Goal: Task Accomplishment & Management: Complete application form

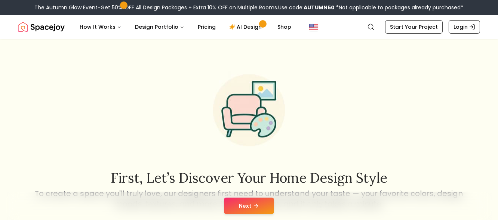
click at [250, 210] on button "Next" at bounding box center [249, 206] width 50 height 16
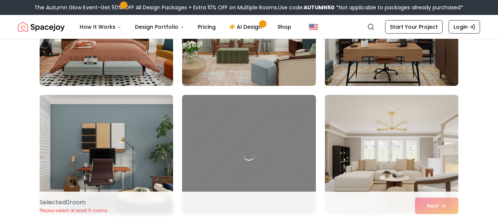
scroll to position [432, 0]
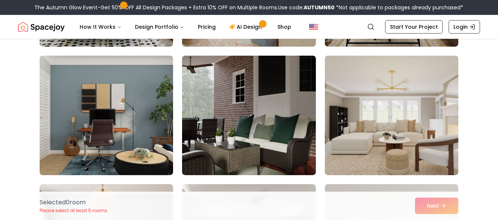
click at [364, 129] on img at bounding box center [392, 116] width 140 height 126
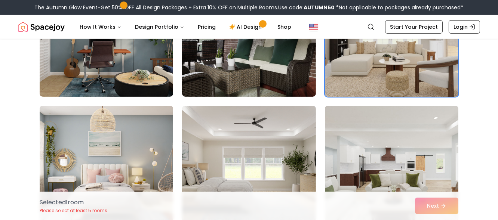
scroll to position [550, 0]
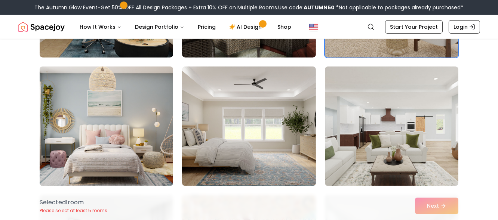
click at [108, 124] on img at bounding box center [106, 127] width 140 height 126
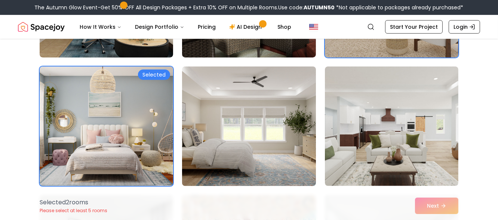
click at [280, 127] on img at bounding box center [249, 127] width 140 height 126
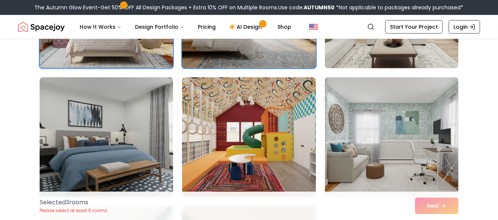
scroll to position [707, 0]
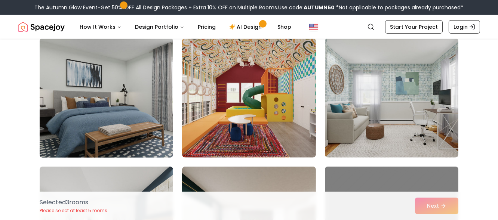
click at [115, 106] on img at bounding box center [106, 98] width 140 height 126
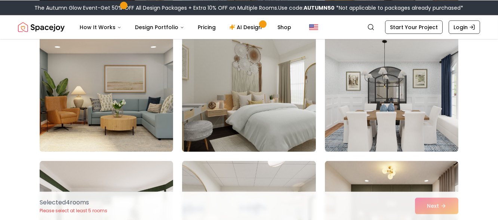
scroll to position [1885, 0]
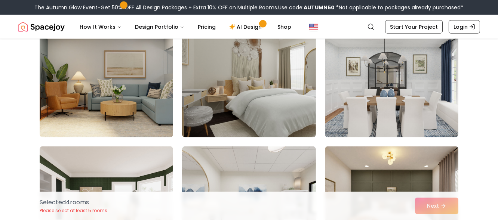
click at [375, 100] on img at bounding box center [392, 78] width 134 height 120
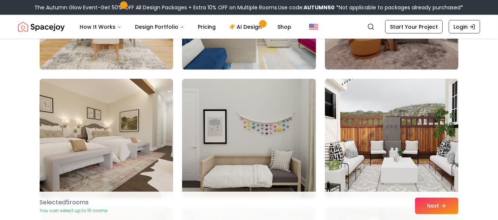
scroll to position [2121, 0]
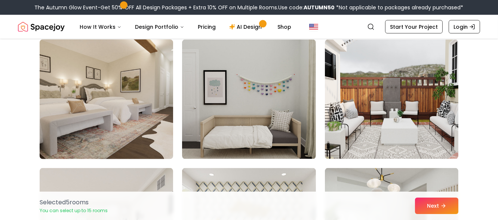
click at [101, 107] on img at bounding box center [106, 100] width 140 height 126
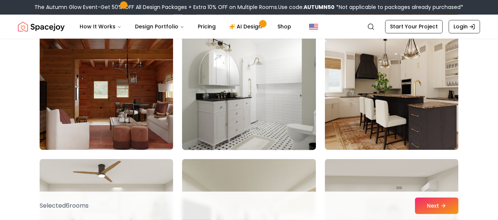
scroll to position [2632, 0]
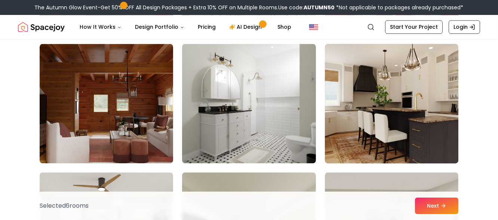
click at [411, 110] on img at bounding box center [392, 104] width 140 height 126
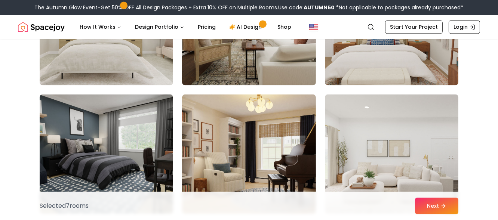
scroll to position [2907, 0]
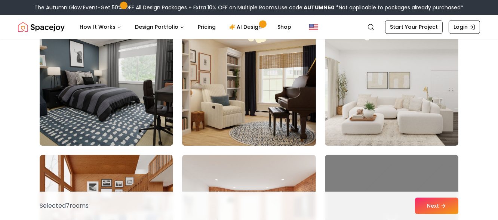
click at [291, 110] on img at bounding box center [249, 86] width 140 height 126
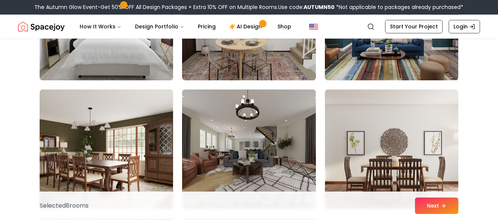
scroll to position [3299, 0]
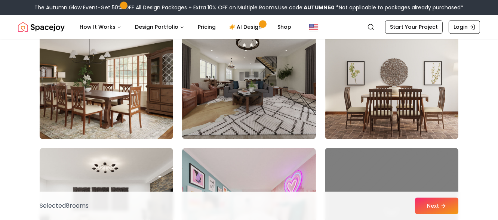
click at [118, 99] on img at bounding box center [106, 79] width 140 height 126
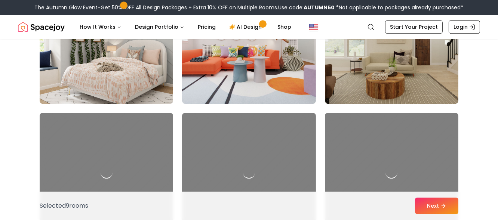
scroll to position [3810, 0]
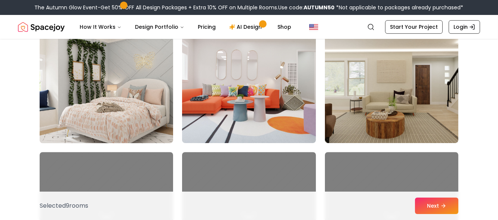
click at [89, 94] on img at bounding box center [106, 84] width 140 height 126
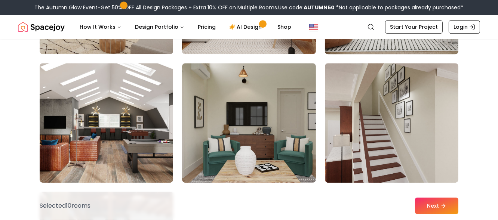
scroll to position [4164, 0]
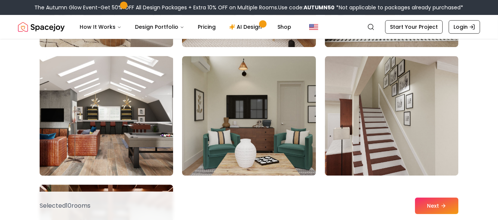
click at [170, 120] on img at bounding box center [106, 116] width 140 height 126
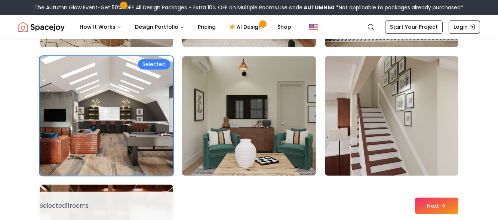
click at [381, 115] on img at bounding box center [392, 116] width 140 height 126
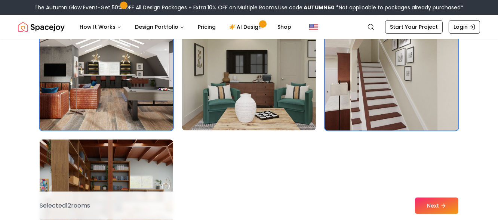
scroll to position [4281, 0]
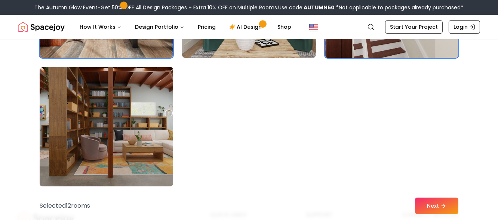
click at [121, 117] on img at bounding box center [106, 127] width 140 height 126
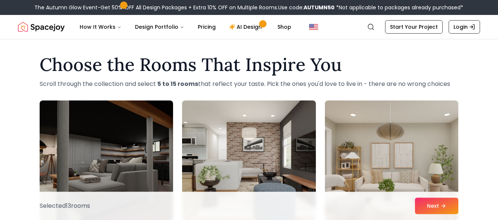
scroll to position [0, 0]
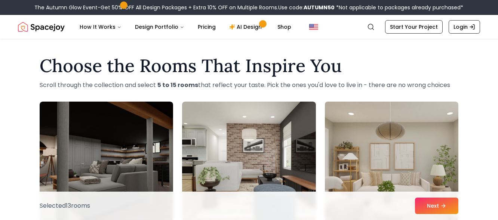
click at [415, 125] on img at bounding box center [392, 162] width 140 height 126
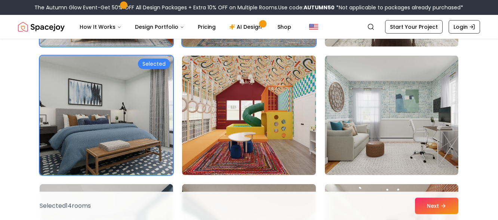
scroll to position [707, 0]
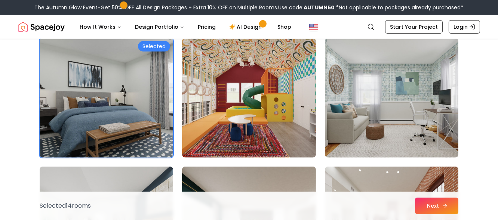
click at [431, 209] on button "Next" at bounding box center [436, 206] width 43 height 16
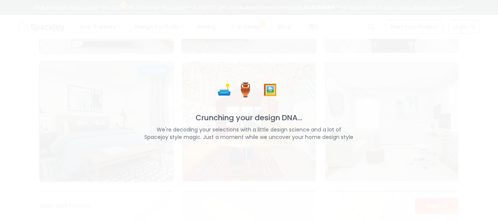
scroll to position [731, 0]
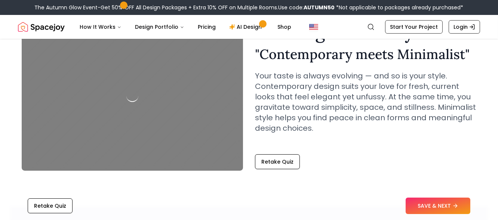
scroll to position [39, 0]
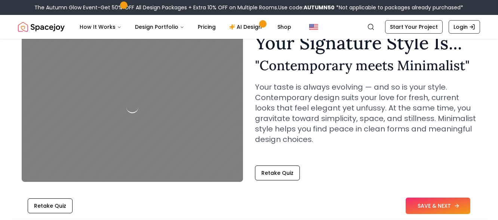
click at [438, 205] on button "SAVE & NEXT" at bounding box center [438, 206] width 65 height 16
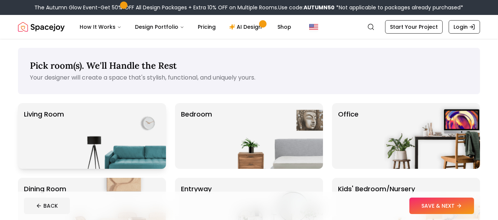
click at [141, 150] on img at bounding box center [118, 136] width 96 height 66
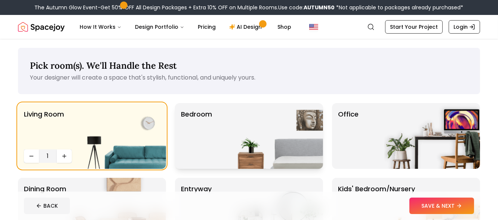
click at [230, 152] on img at bounding box center [275, 136] width 96 height 66
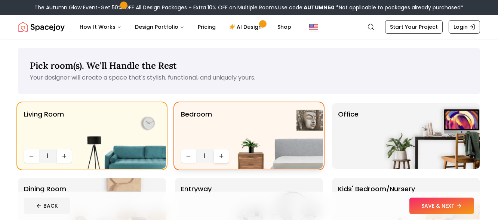
click at [220, 155] on icon "Increase quantity" at bounding box center [221, 156] width 6 height 6
click at [425, 149] on img at bounding box center [433, 136] width 96 height 66
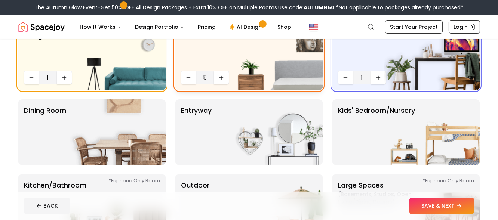
scroll to position [39, 0]
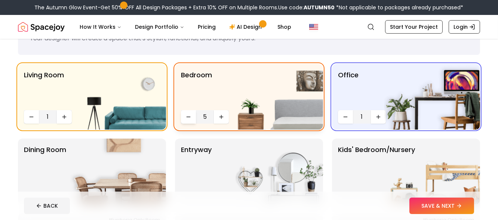
click at [190, 119] on icon "Decrease quantity" at bounding box center [189, 117] width 6 height 6
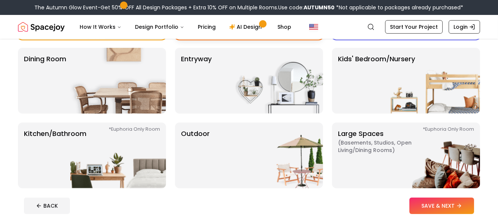
scroll to position [118, 0]
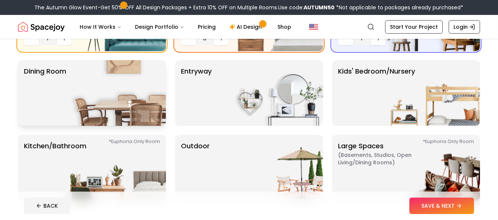
click at [139, 100] on img at bounding box center [118, 93] width 96 height 66
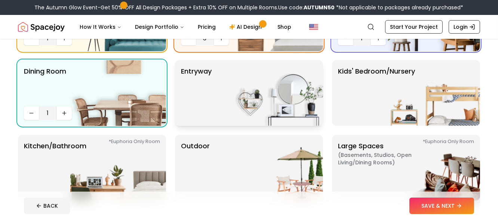
click at [293, 110] on img at bounding box center [275, 93] width 96 height 66
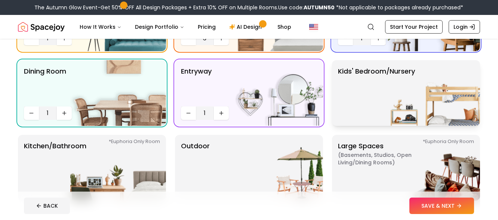
click at [396, 107] on img at bounding box center [433, 93] width 96 height 66
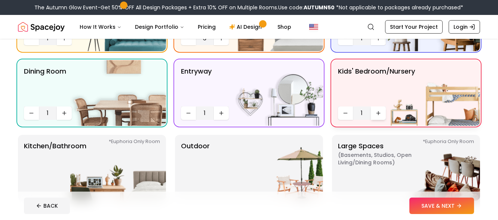
click at [377, 114] on icon "Increase quantity" at bounding box center [379, 113] width 6 height 6
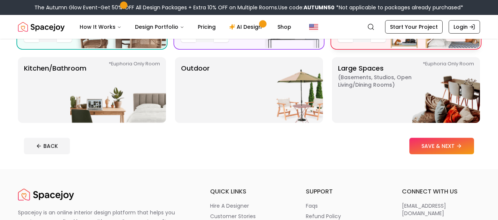
scroll to position [196, 0]
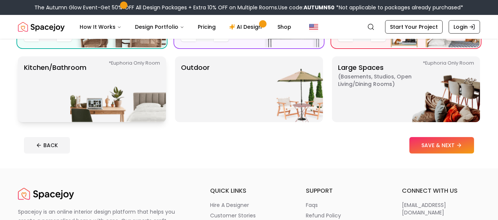
click at [122, 97] on img at bounding box center [118, 89] width 96 height 66
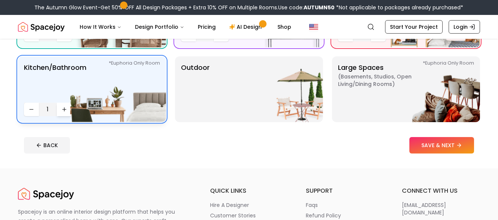
click at [66, 110] on icon "Increase quantity" at bounding box center [63, 110] width 3 height 0
click at [312, 100] on img at bounding box center [275, 89] width 96 height 66
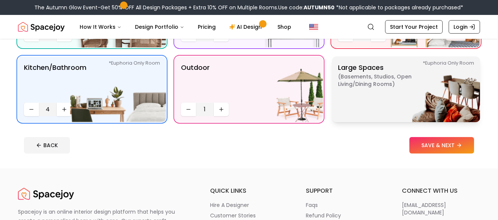
click at [406, 101] on img at bounding box center [433, 89] width 96 height 66
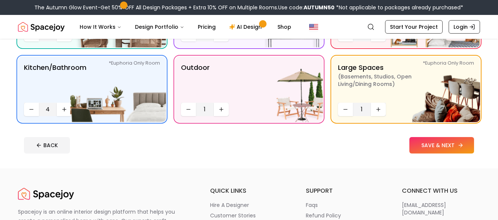
click at [428, 142] on button "SAVE & NEXT" at bounding box center [442, 145] width 65 height 16
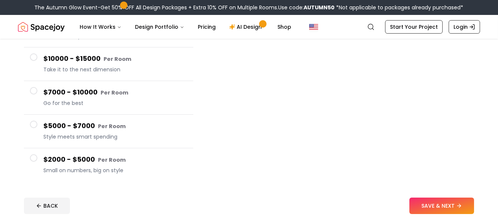
scroll to position [118, 0]
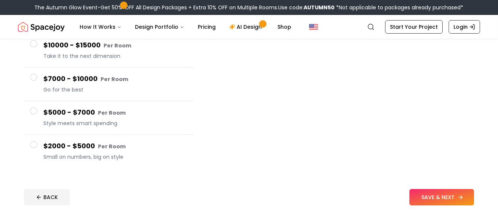
click at [451, 196] on button "SAVE & NEXT" at bounding box center [442, 197] width 65 height 16
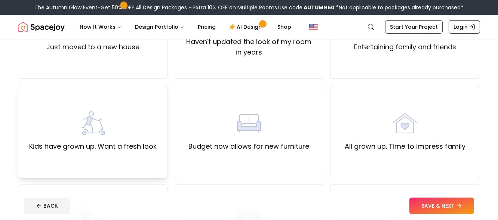
scroll to position [79, 0]
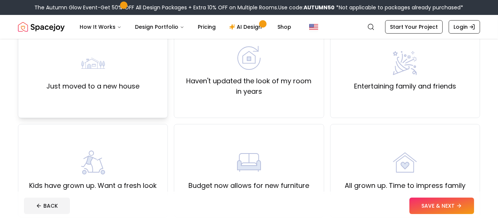
click at [116, 82] on label "Just moved to a new house" at bounding box center [92, 86] width 93 height 10
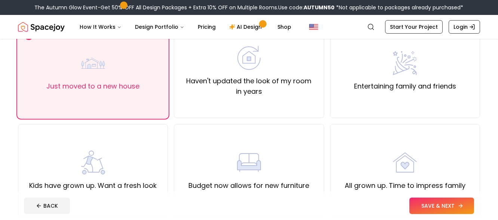
click at [431, 202] on button "SAVE & NEXT" at bounding box center [442, 206] width 65 height 16
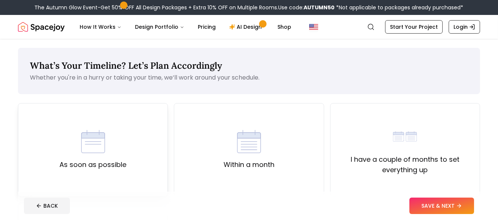
click at [107, 148] on div "As soon as possible" at bounding box center [92, 150] width 67 height 40
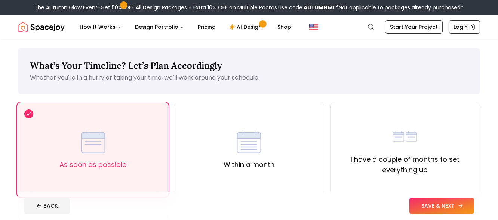
click at [439, 204] on button "SAVE & NEXT" at bounding box center [442, 206] width 65 height 16
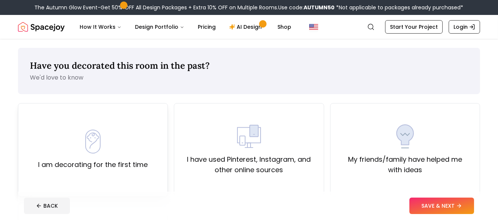
click at [134, 157] on div "I am decorating for the first time" at bounding box center [93, 150] width 110 height 40
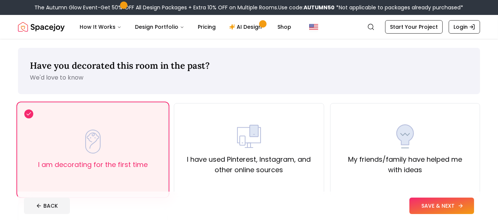
click at [443, 205] on button "SAVE & NEXT" at bounding box center [442, 206] width 65 height 16
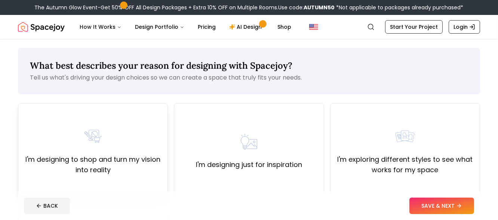
click at [149, 171] on label "I'm designing to shop and turn my vision into reality" at bounding box center [92, 164] width 137 height 21
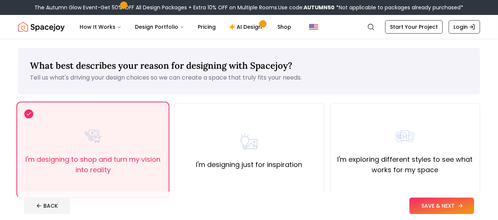
click at [450, 207] on button "SAVE & NEXT" at bounding box center [442, 206] width 65 height 16
